Goal: Information Seeking & Learning: Learn about a topic

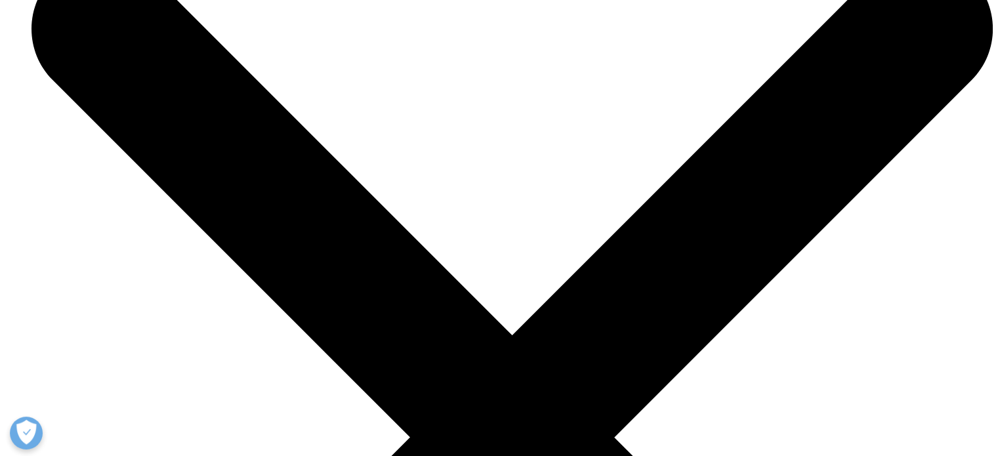
scroll to position [1437, 0]
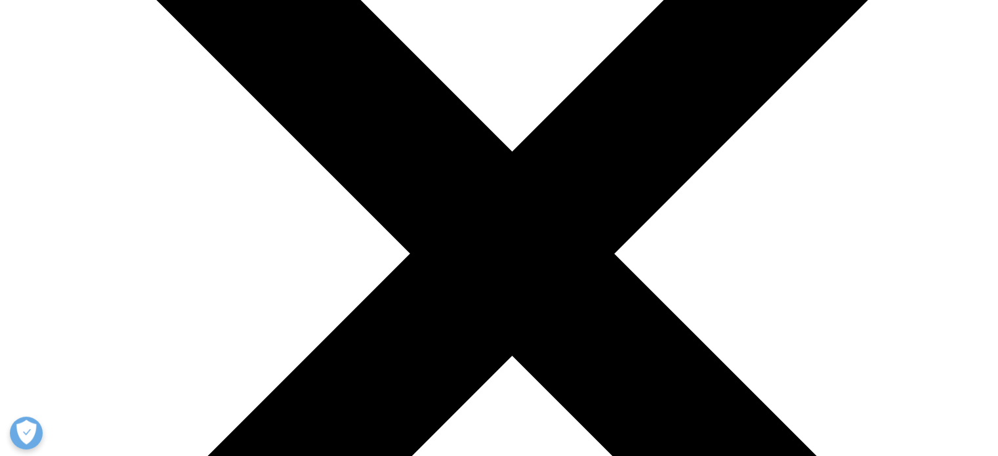
scroll to position [1633, 0]
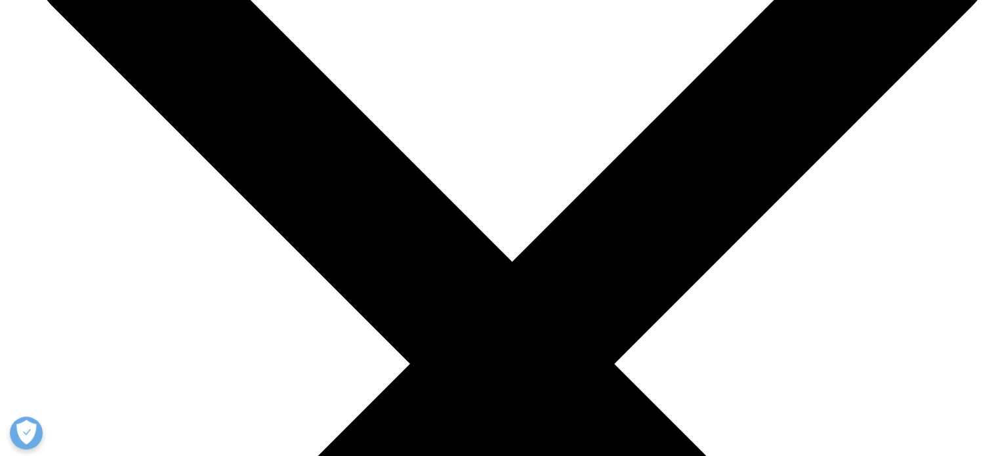
scroll to position [1511, 0]
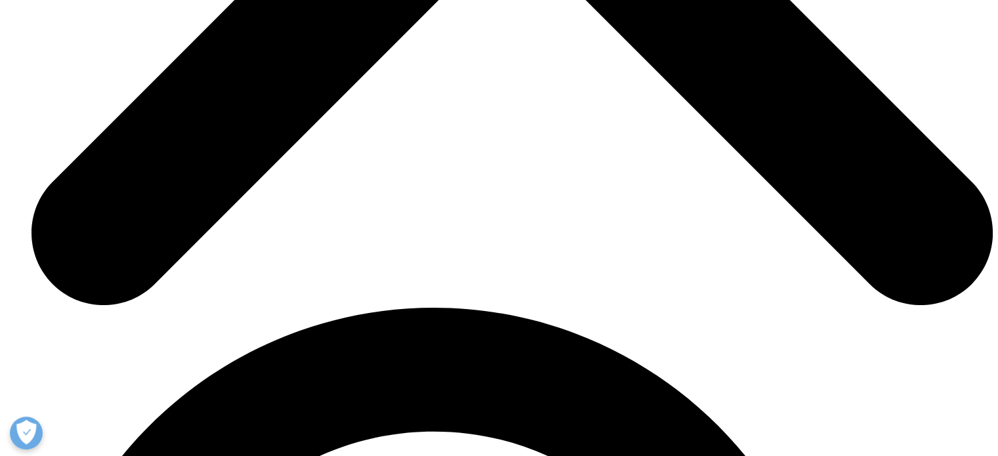
scroll to position [2050, 0]
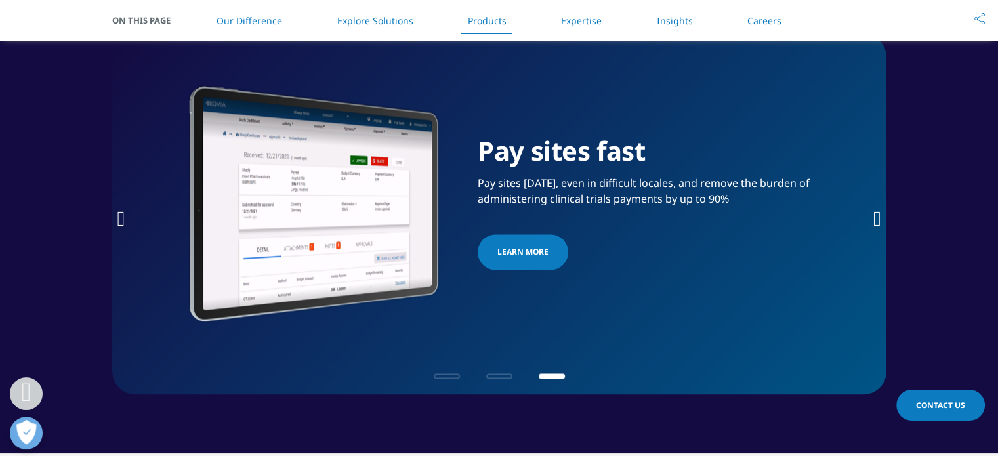
click at [876, 213] on icon "Next slide" at bounding box center [877, 218] width 8 height 21
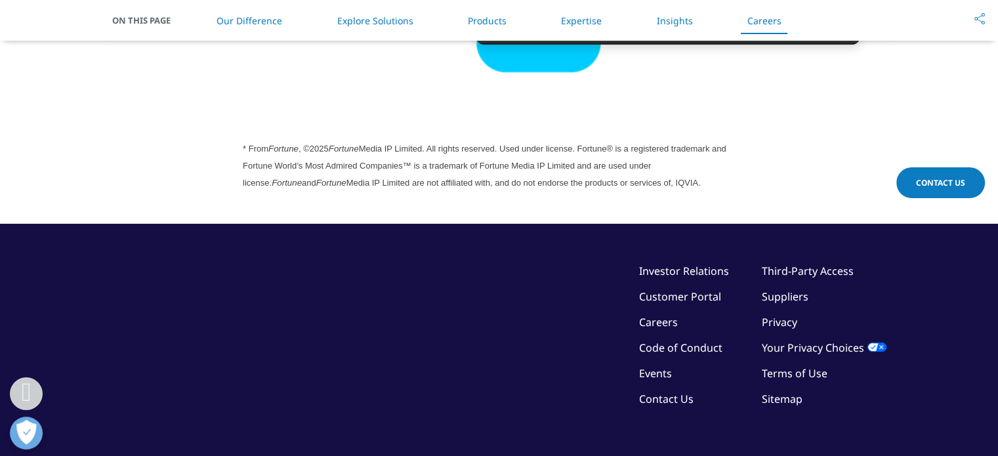
scroll to position [3690, 0]
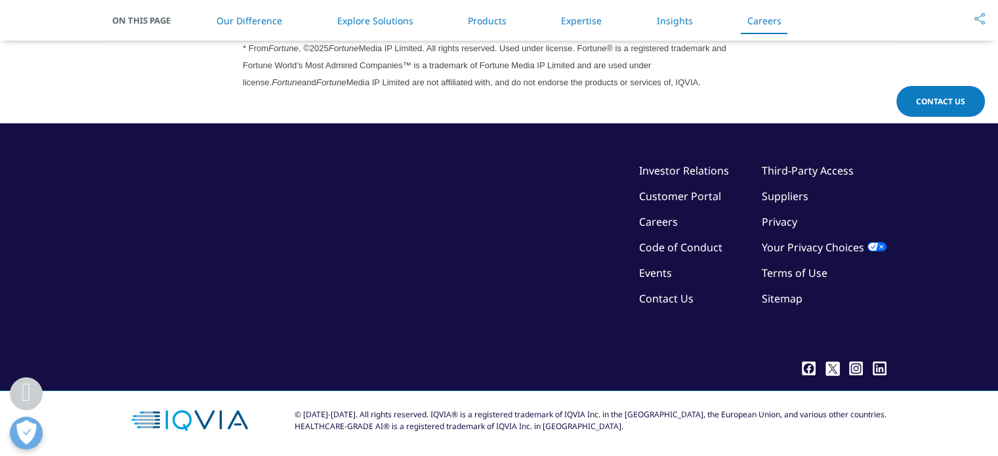
click at [834, 183] on ul "Third-Party Access Suppliers Privacy Your Privacy Choices Terms of Use Sitemap" at bounding box center [824, 240] width 125 height 154
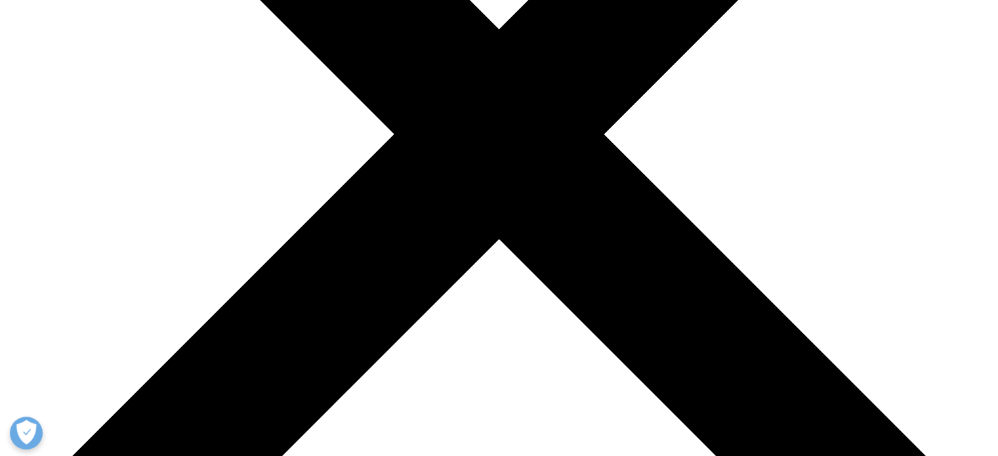
scroll to position [394, 0]
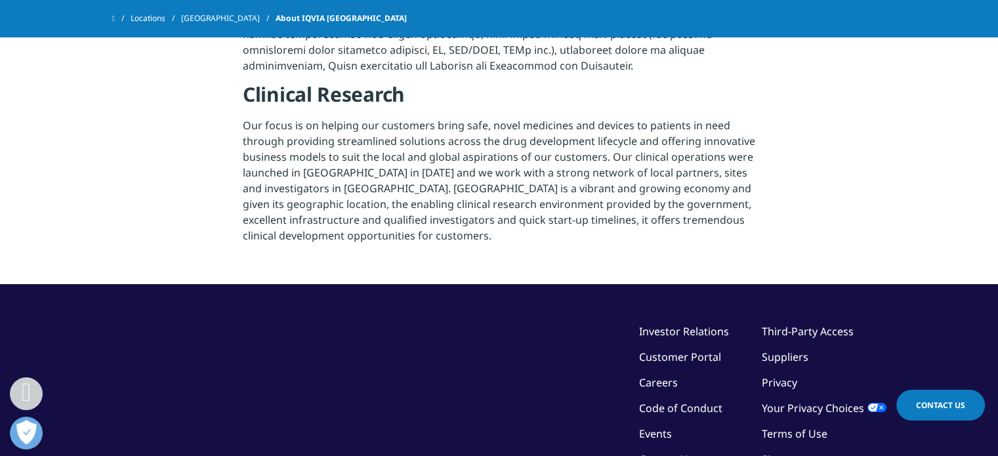
scroll to position [722, 0]
